Goal: Information Seeking & Learning: Learn about a topic

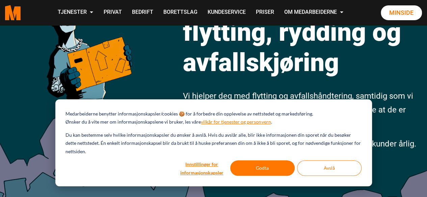
scroll to position [101, 0]
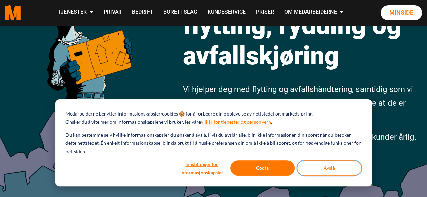
click at [329, 168] on button "Avslå" at bounding box center [329, 169] width 64 height 16
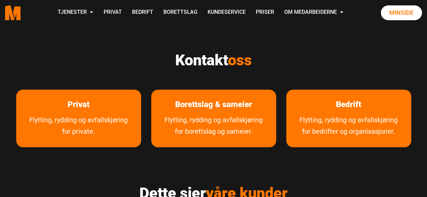
scroll to position [337, 0]
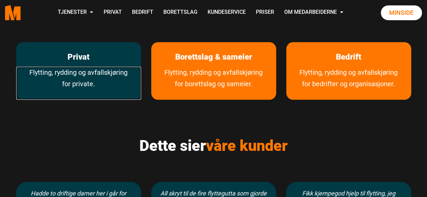
click at [48, 85] on link "Flytting, rydding og avfallskjøring for private." at bounding box center [78, 83] width 125 height 33
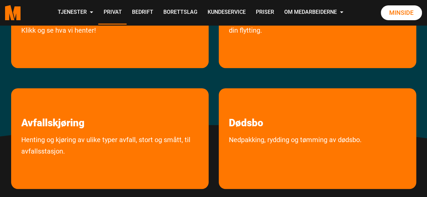
scroll to position [236, 0]
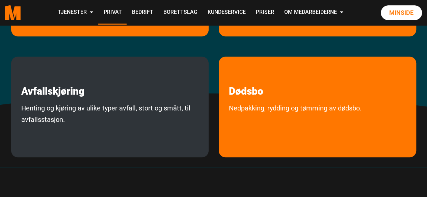
click at [57, 99] on div "Avfallskjøring Henting og kjøring av ulike typer avfall, stort og smått, til av…" at bounding box center [109, 107] width 197 height 101
click at [187, 89] on p "Avfallskjøring" at bounding box center [109, 77] width 197 height 41
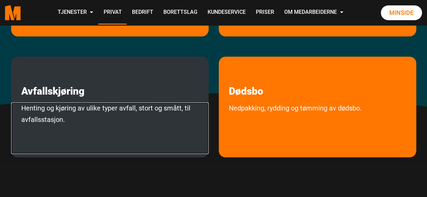
click at [131, 123] on link "Henting og kjøring av ulike typer avfall, stort og smått, til avfallsstasjon." at bounding box center [109, 129] width 197 height 52
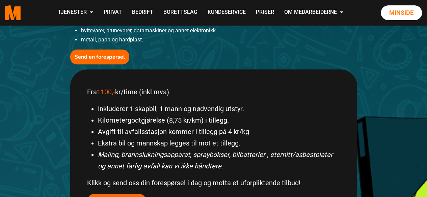
scroll to position [270, 0]
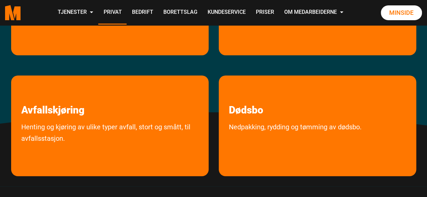
scroll to position [66, 0]
